Goal: Find specific page/section: Find specific page/section

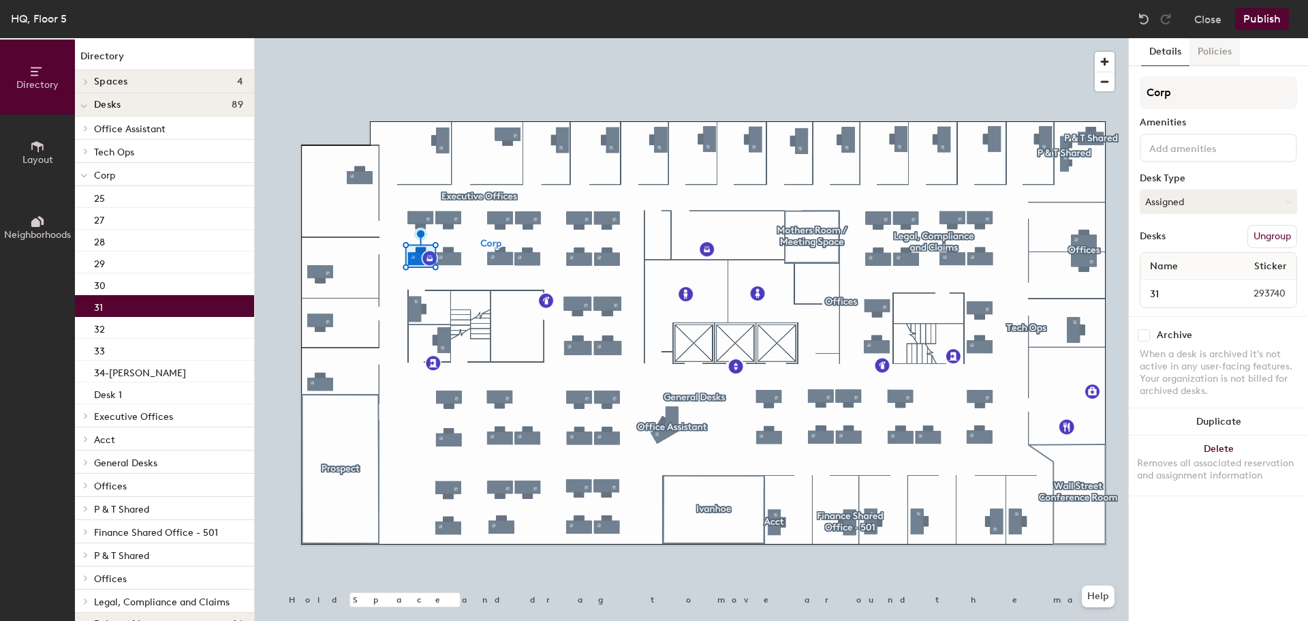
click at [1208, 44] on button "Policies" at bounding box center [1215, 52] width 50 height 28
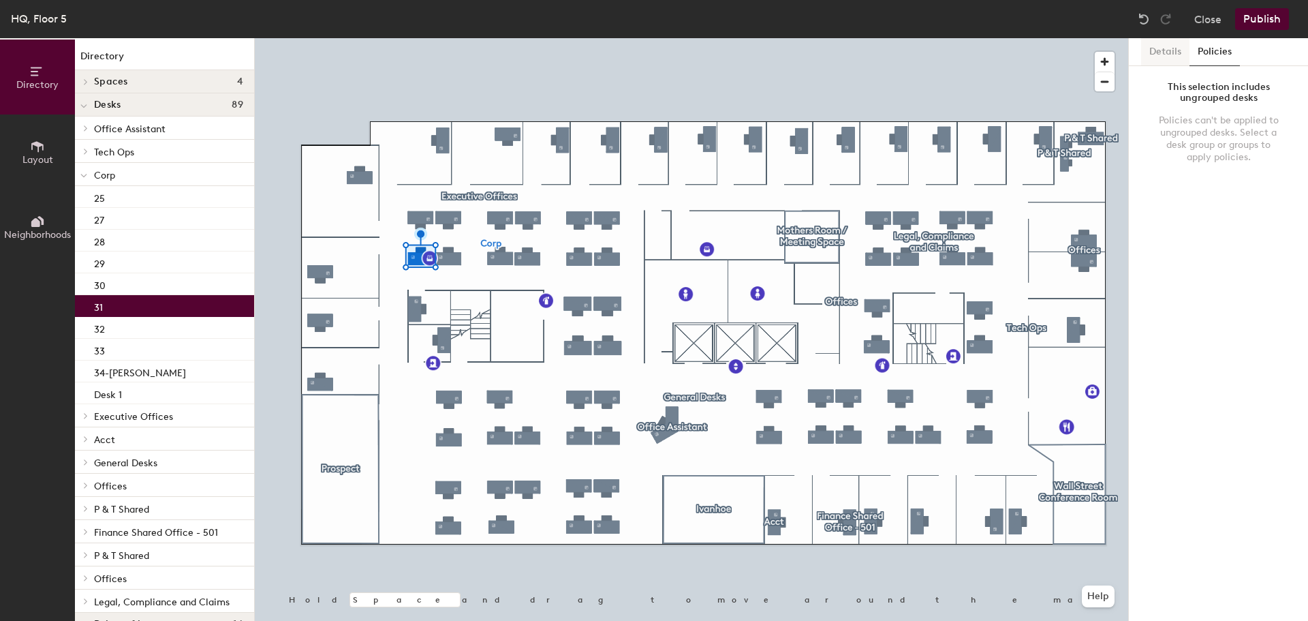
click at [1151, 52] on button "Details" at bounding box center [1165, 52] width 48 height 28
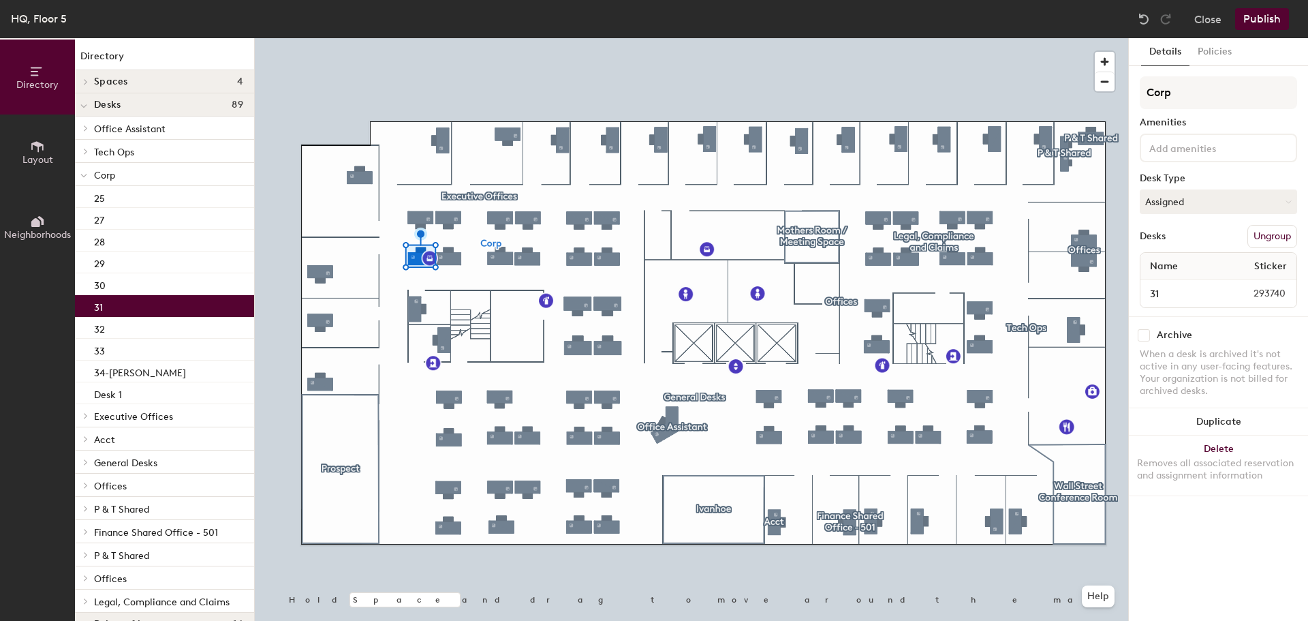
click at [129, 164] on div "Corp" at bounding box center [164, 174] width 179 height 23
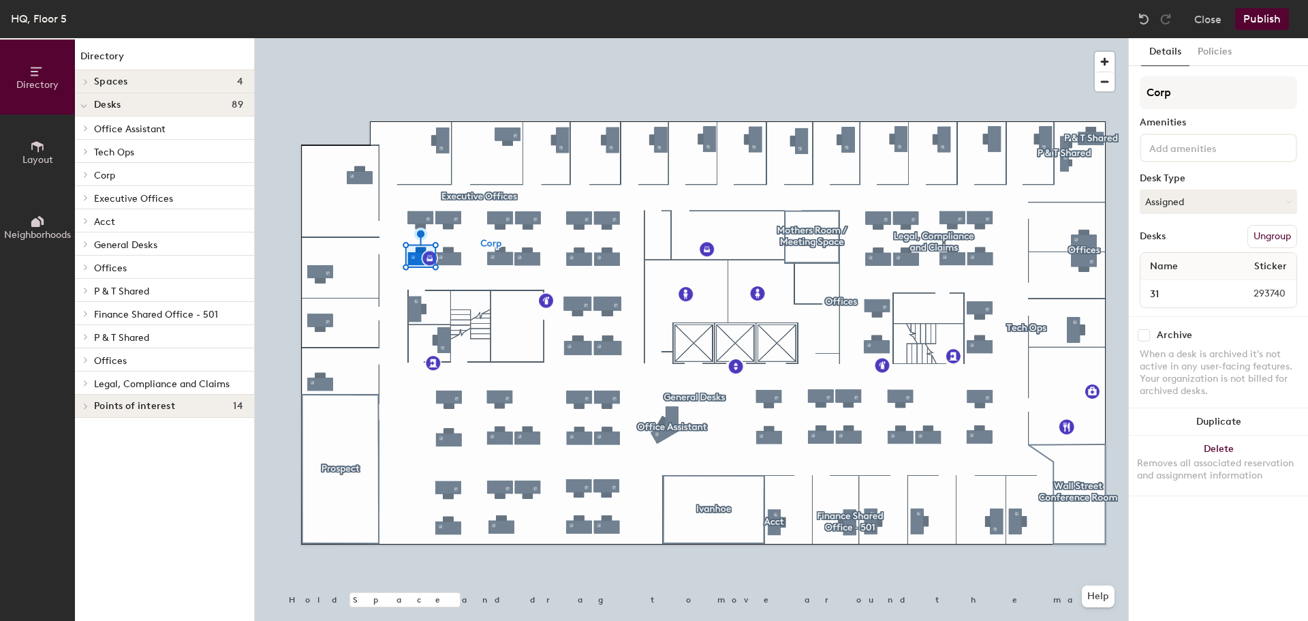
click at [130, 174] on p "Corp" at bounding box center [168, 175] width 149 height 18
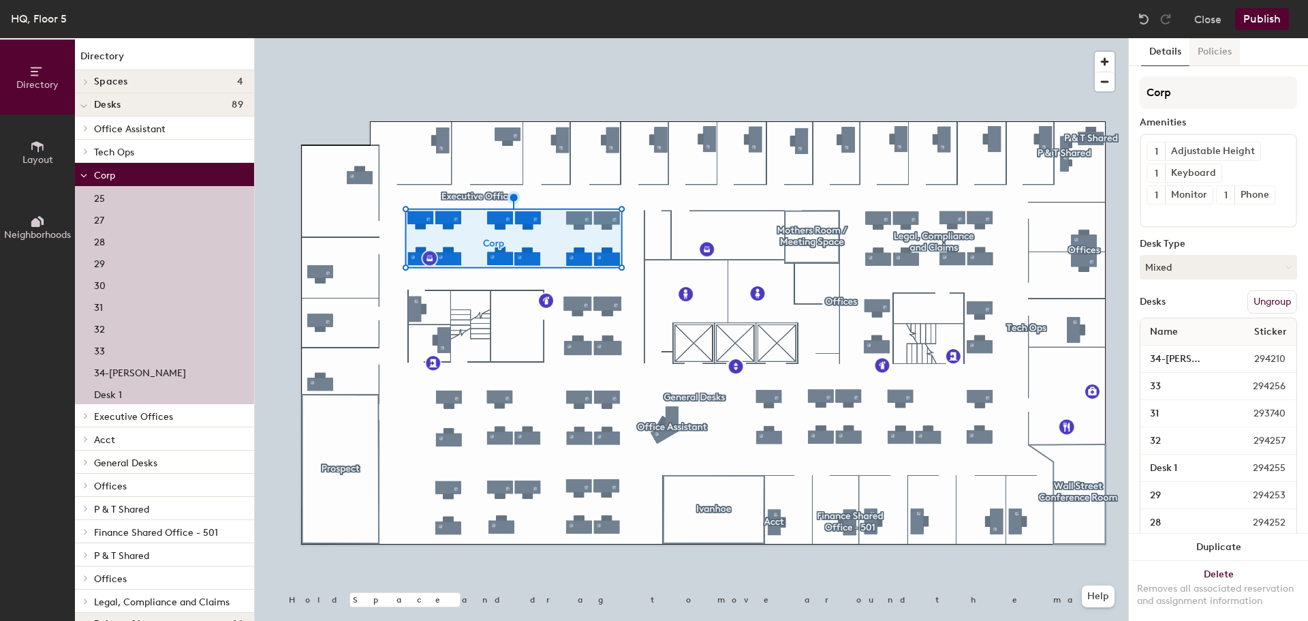
click at [1215, 55] on button "Policies" at bounding box center [1215, 52] width 50 height 28
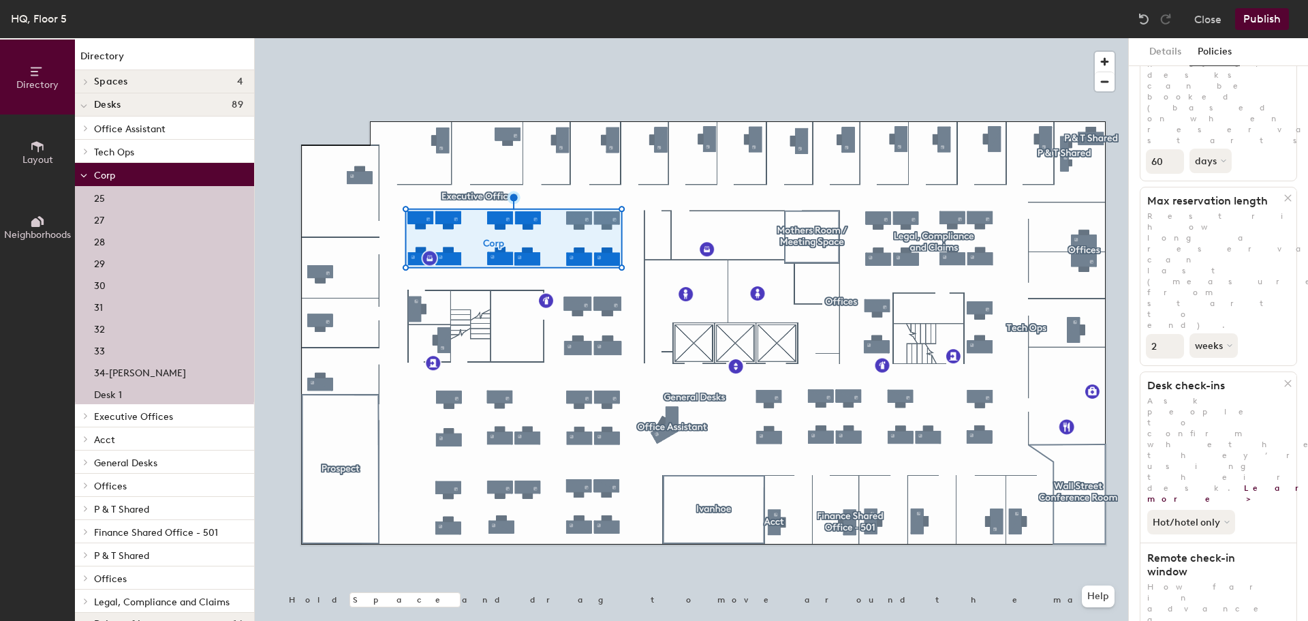
scroll to position [136, 0]
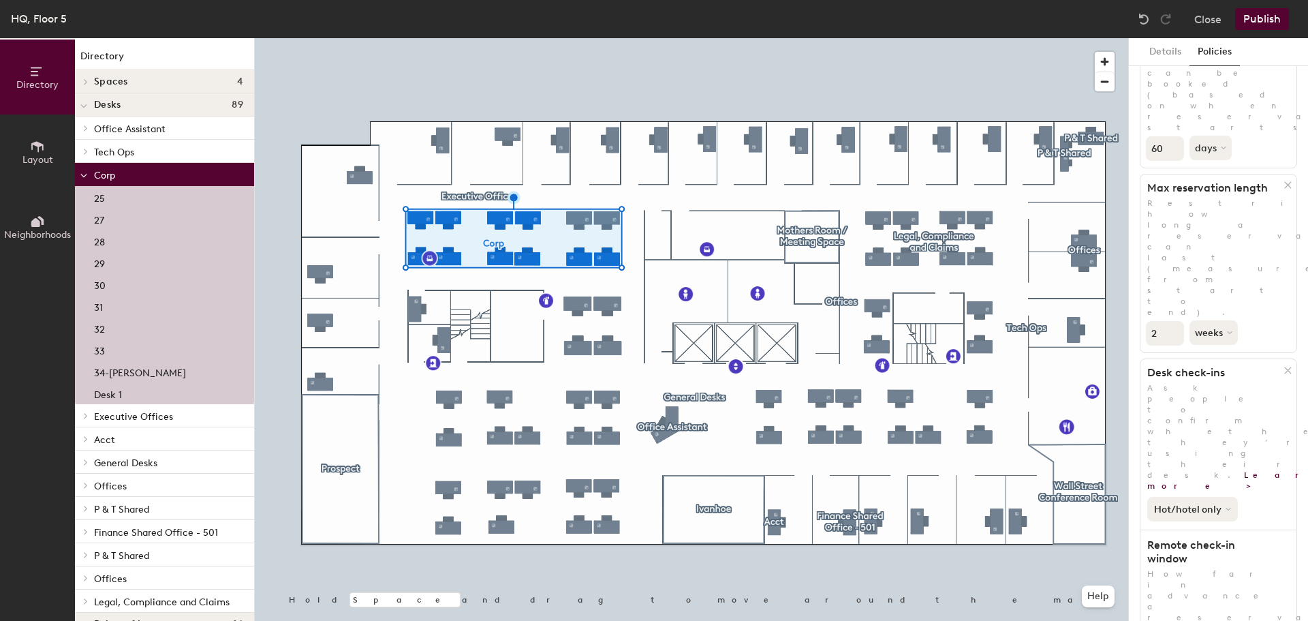
click at [1221, 497] on button "Hot/hotel only" at bounding box center [1192, 509] width 91 height 25
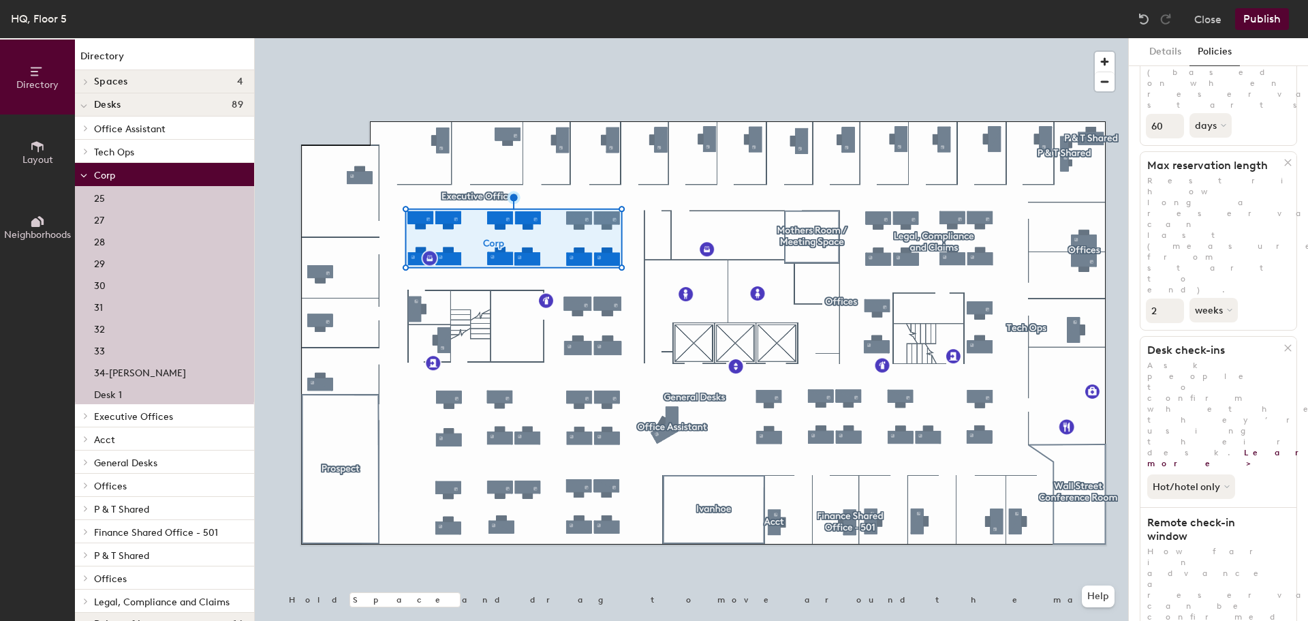
scroll to position [170, 0]
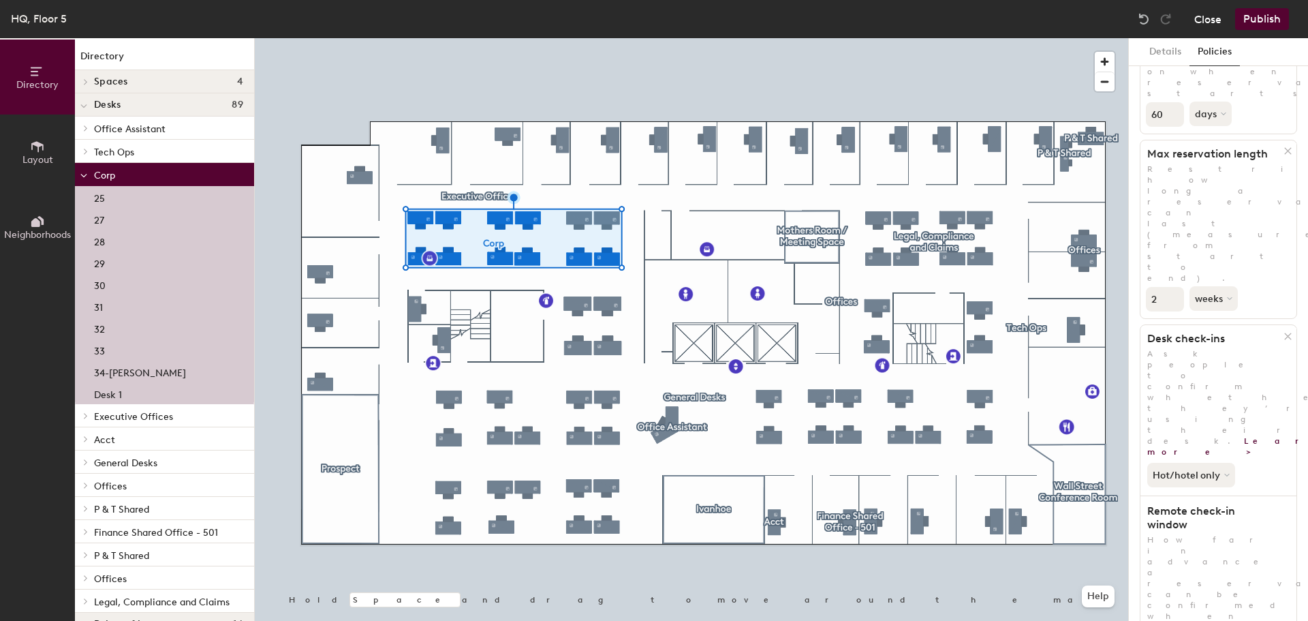
click at [1217, 17] on button "Close" at bounding box center [1207, 19] width 27 height 22
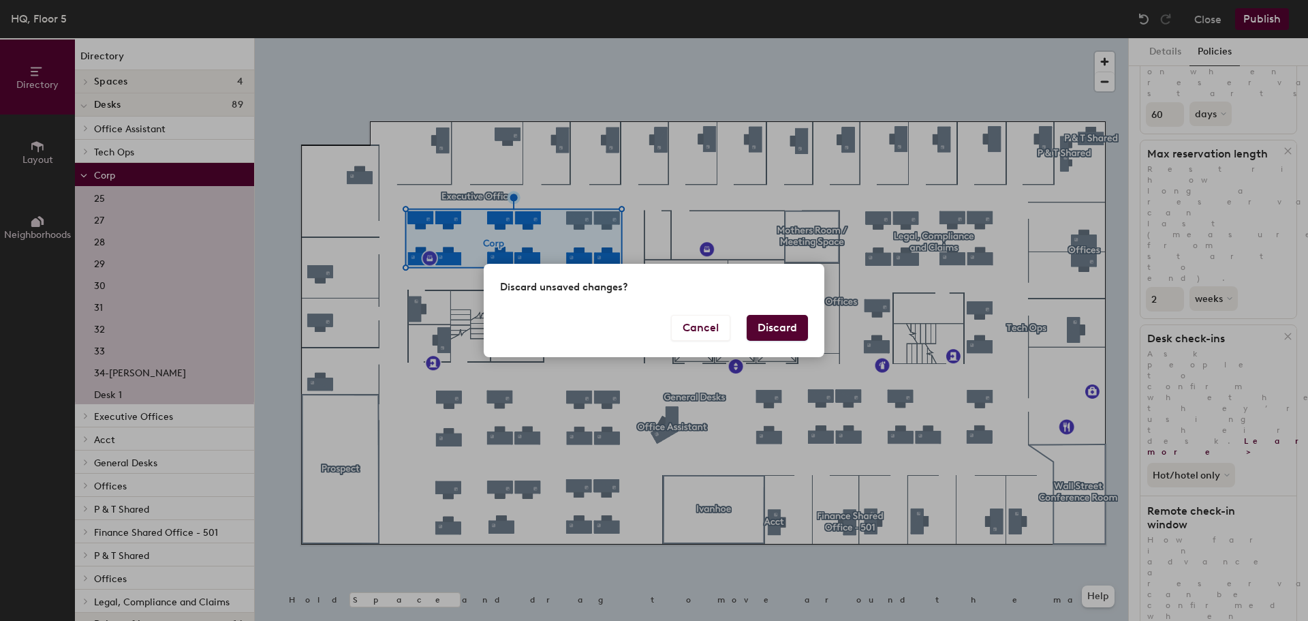
click at [781, 341] on div "Cancel Discard" at bounding box center [654, 336] width 341 height 42
click at [785, 326] on button "Discard" at bounding box center [777, 328] width 61 height 26
